Goal: Task Accomplishment & Management: Manage account settings

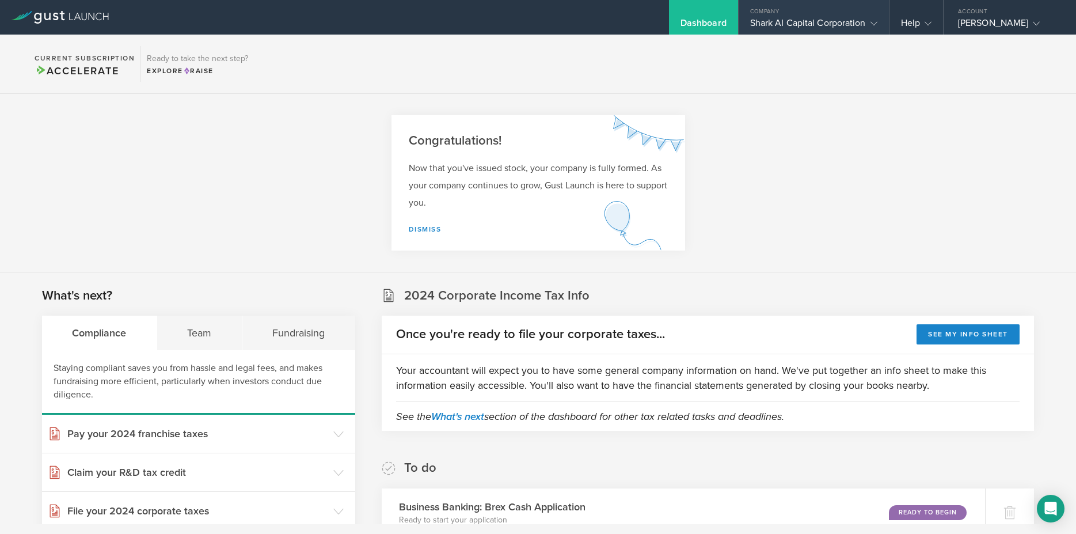
click at [849, 21] on div "Shark AI Capital Corporation" at bounding box center [813, 25] width 127 height 17
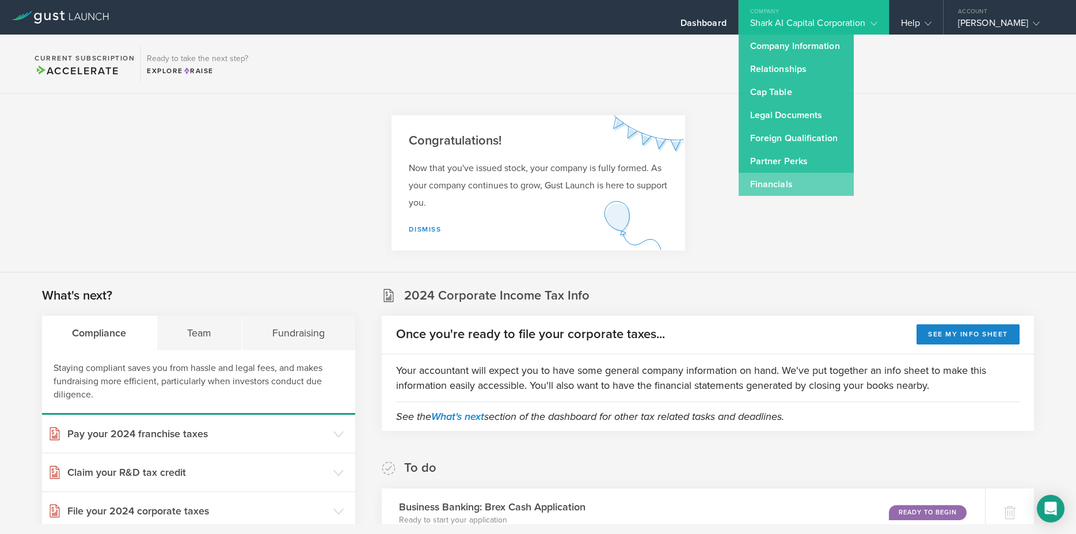
click at [791, 185] on link "Financials" at bounding box center [796, 184] width 115 height 23
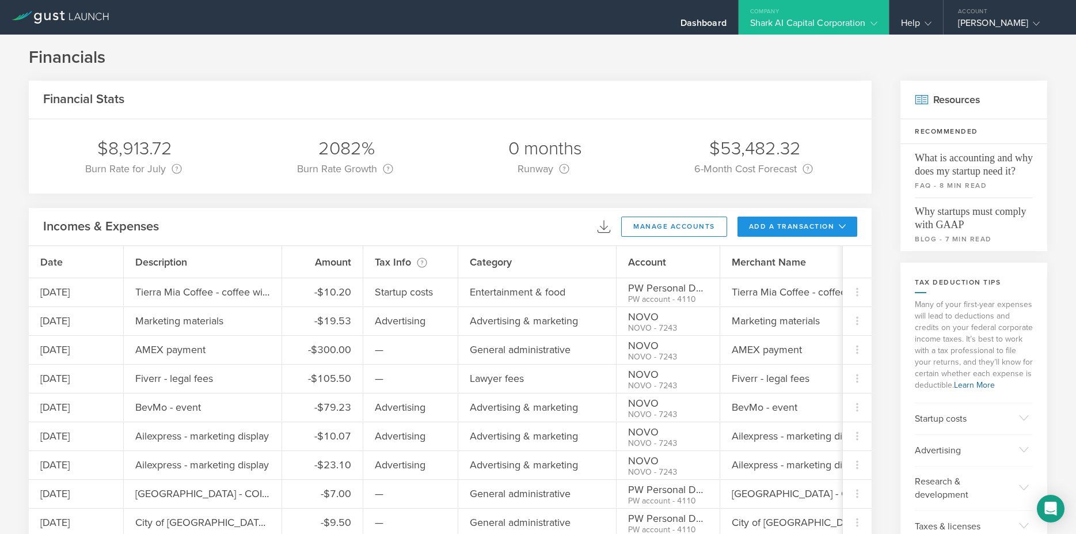
click at [792, 224] on button "add a transaction" at bounding box center [798, 227] width 120 height 20
click at [805, 255] on li "Add Expense" at bounding box center [818, 252] width 67 height 22
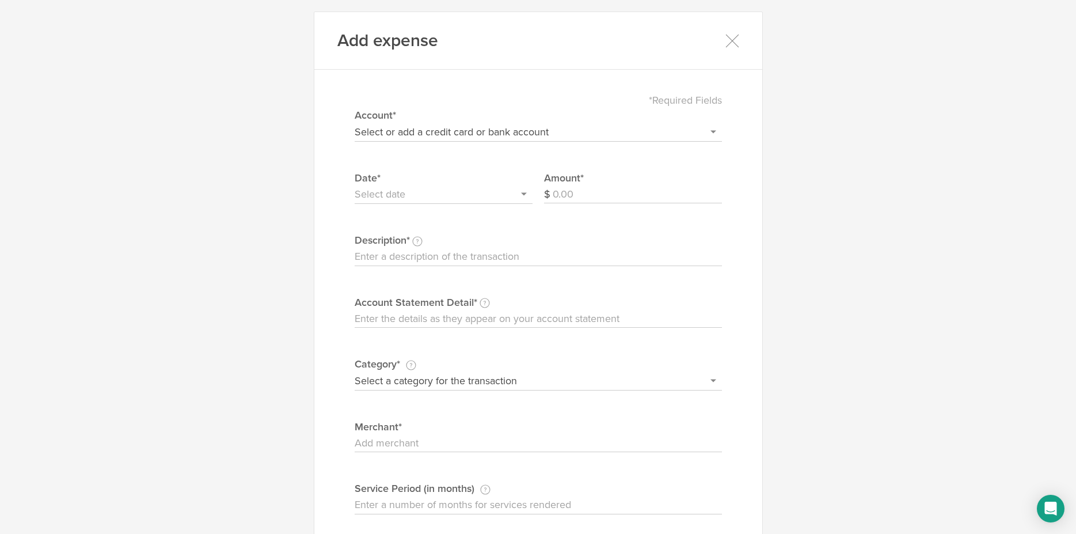
click at [355, 123] on select "Select or add a credit card or bank account Visa - 7587 BOFA Cash Reward PayPal…" at bounding box center [538, 132] width 367 height 18
select select "604f98b02dbcb20004567df2"
click option "NOVO" at bounding box center [0, 0] width 0 height 0
click at [386, 190] on input "text" at bounding box center [444, 194] width 178 height 18
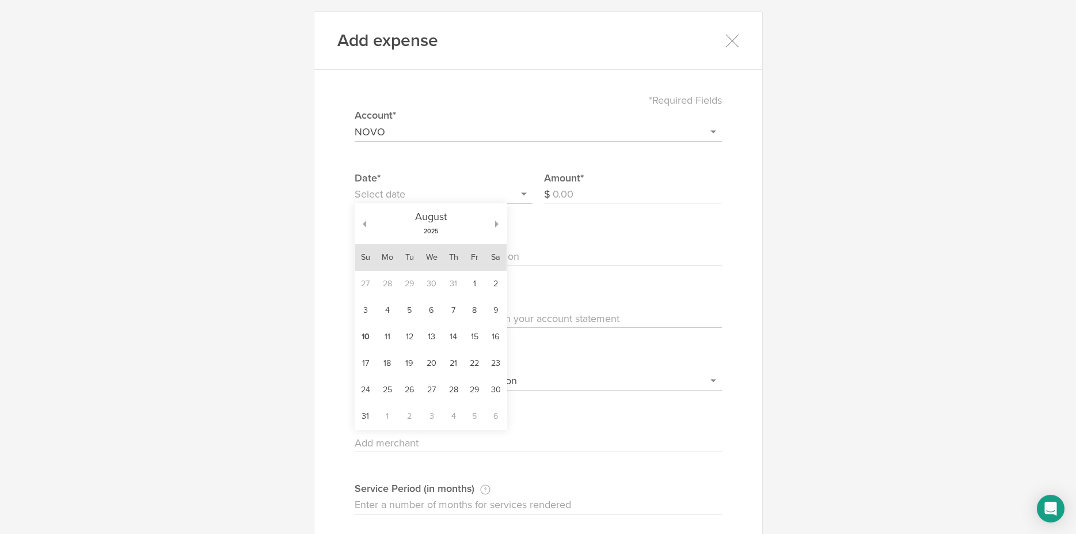
drag, startPoint x: 489, startPoint y: 313, endPoint x: 543, endPoint y: 279, distance: 63.6
click at [490, 313] on td "9" at bounding box center [495, 310] width 21 height 26
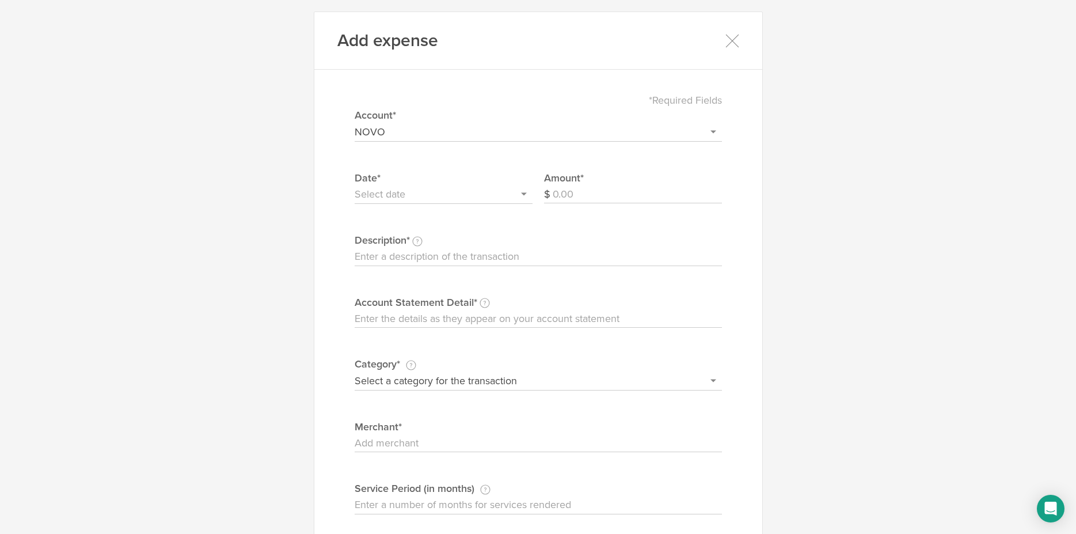
type input "[DATE]"
click at [589, 193] on input "Amount" at bounding box center [637, 194] width 169 height 18
type input "99.95"
click at [548, 250] on input "Description This description is for your own reference." at bounding box center [538, 257] width 367 height 18
click at [438, 259] on input "Software EASE" at bounding box center [538, 257] width 367 height 18
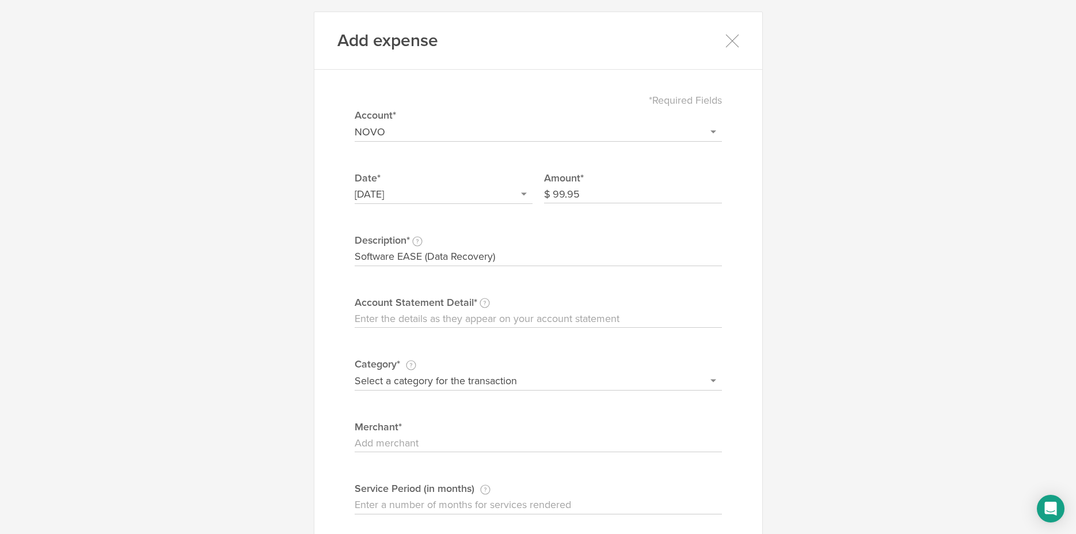
type input "Software EASE (Data Recovery)"
click at [415, 323] on input "Account Statement Detail Write the full description as it appears on your bank …" at bounding box center [538, 319] width 367 height 18
paste input "Software EASE (Data Recovery)"
type input "Software EASE (Data Recovery)"
click at [355, 371] on select "Select a category for the transaction Manufacturing equipment Product/service m…" at bounding box center [538, 380] width 367 height 18
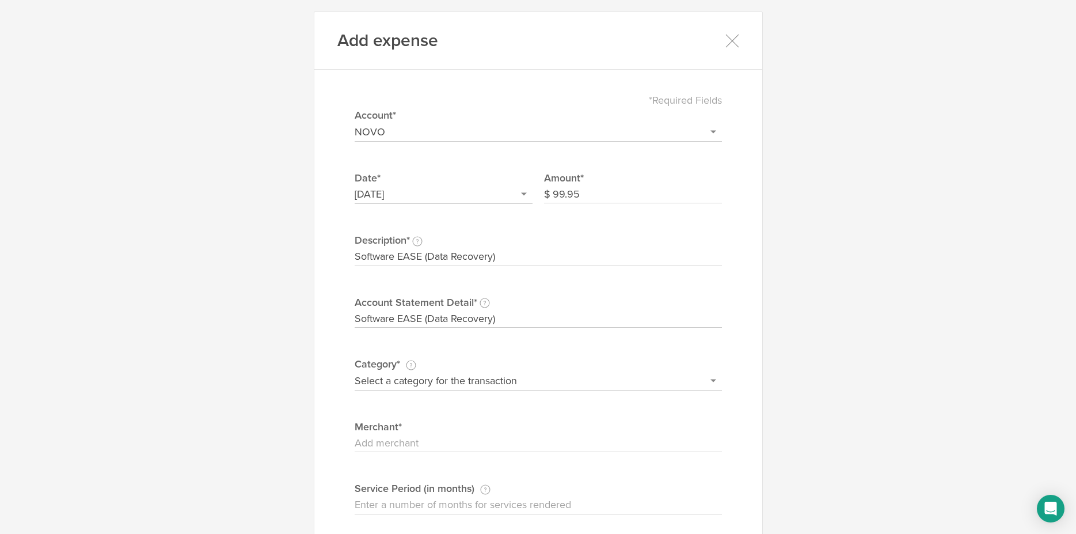
select select "Office supplies & computers"
click option "Office supplies & computers" at bounding box center [0, 0] width 0 height 0
click at [403, 439] on input "Merchant" at bounding box center [538, 443] width 367 height 18
paste input "Software EASE (Data Recovery)"
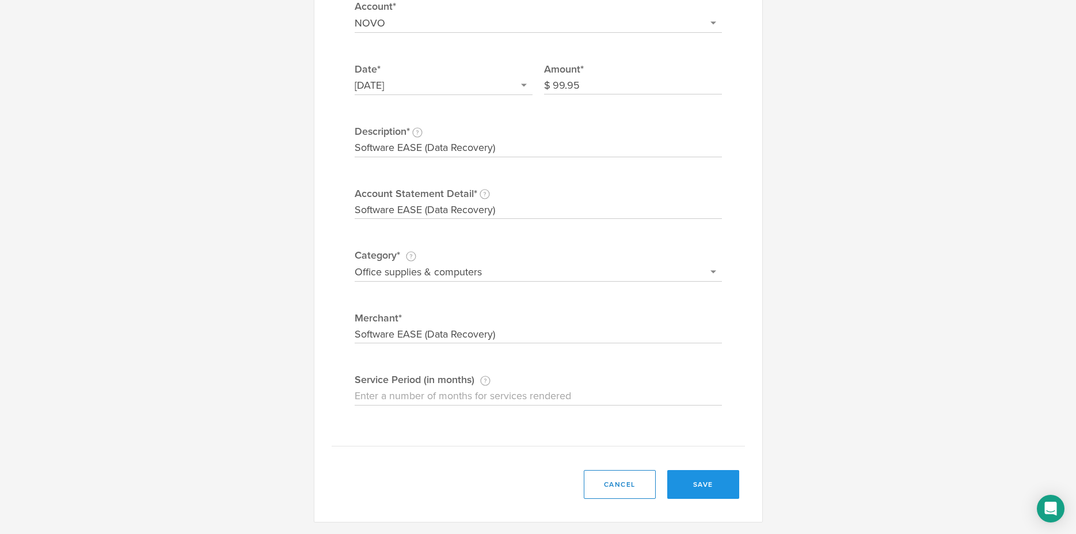
type input "Software EASE (Data Recovery)"
click at [704, 472] on button "save" at bounding box center [703, 484] width 72 height 29
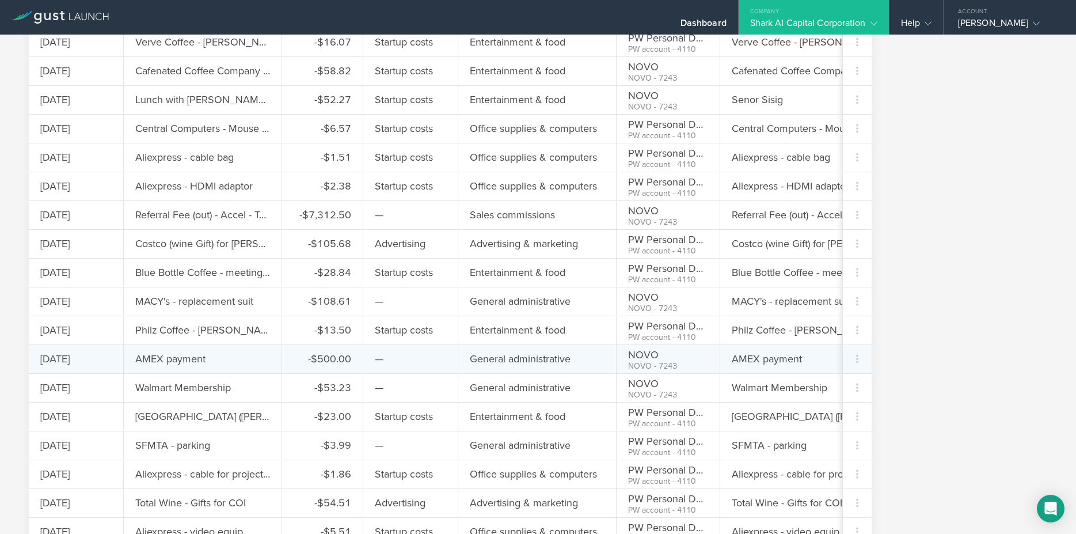
scroll to position [0, 0]
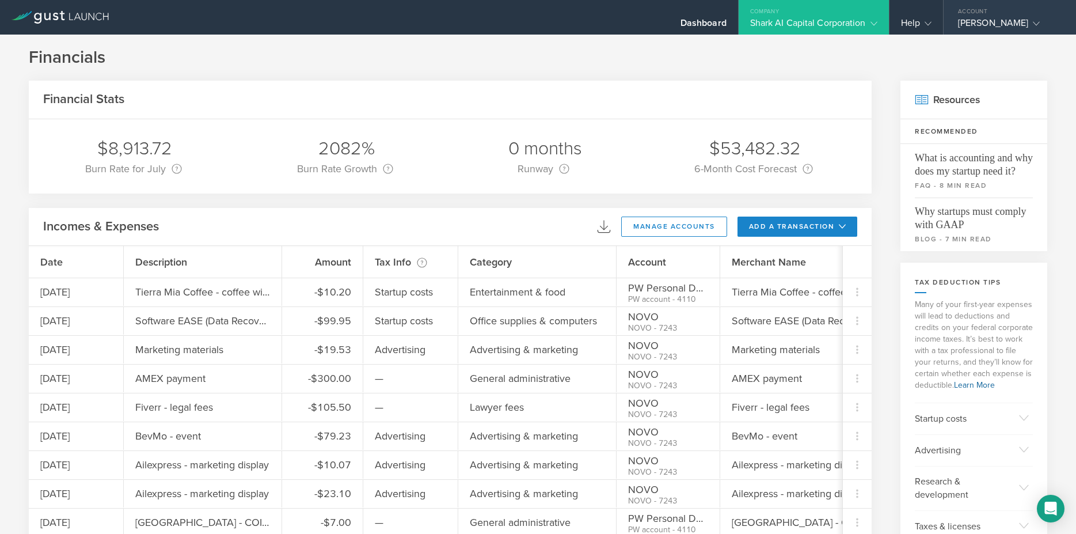
click at [974, 18] on div "[PERSON_NAME]" at bounding box center [1007, 25] width 98 height 17
